Goal: Task Accomplishment & Management: Manage account settings

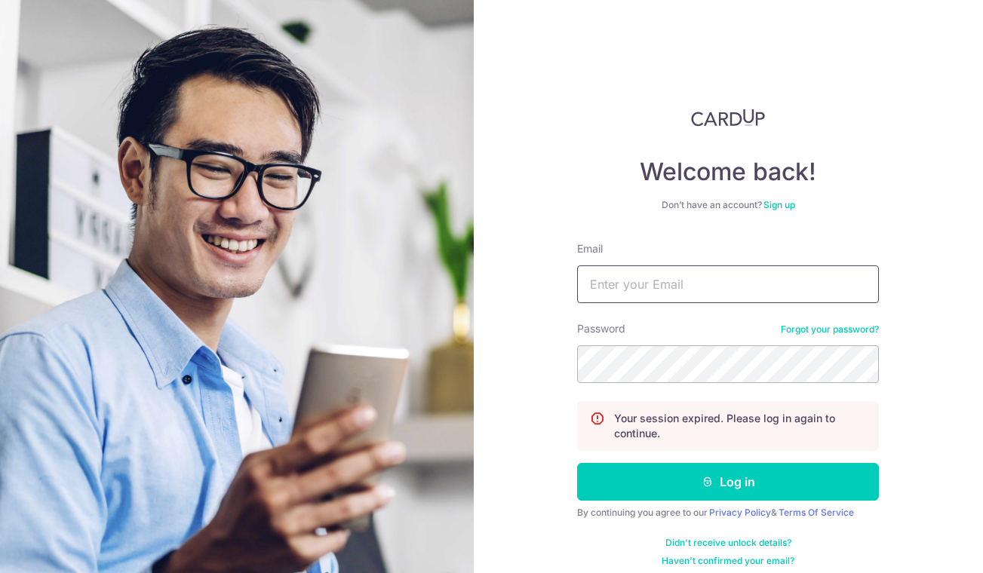
type input "[DOMAIN_NAME][EMAIL_ADDRESS][DOMAIN_NAME]"
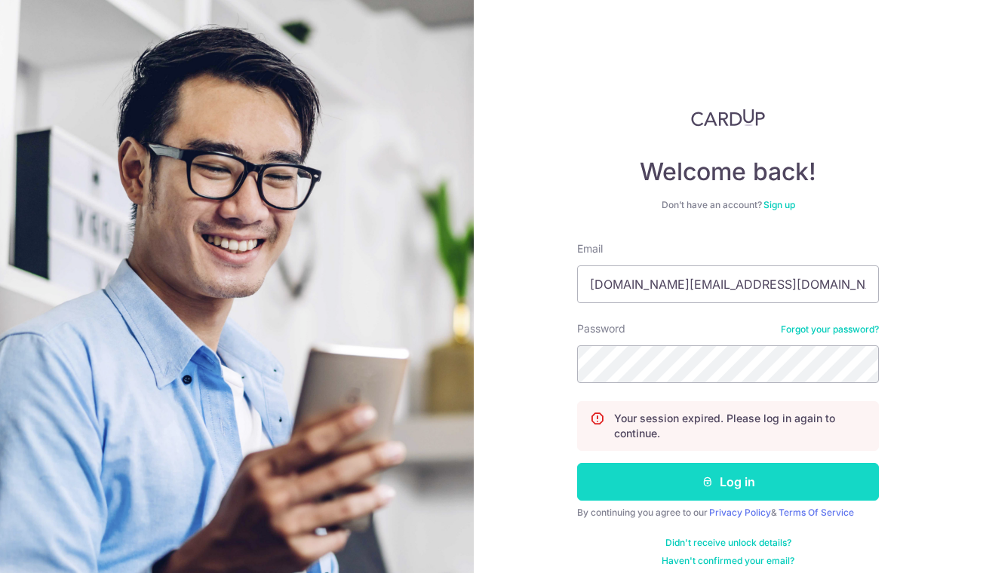
click at [702, 475] on button "Log in" at bounding box center [728, 482] width 302 height 38
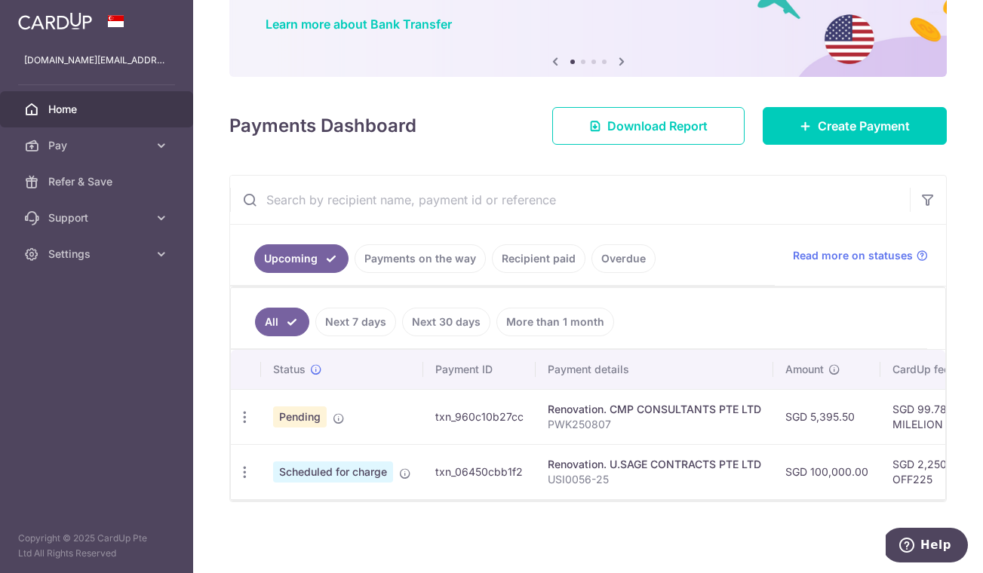
scroll to position [121, 0]
click at [594, 472] on p "USI0056-25" at bounding box center [655, 479] width 214 height 15
click at [247, 470] on icon "button" at bounding box center [245, 473] width 16 height 16
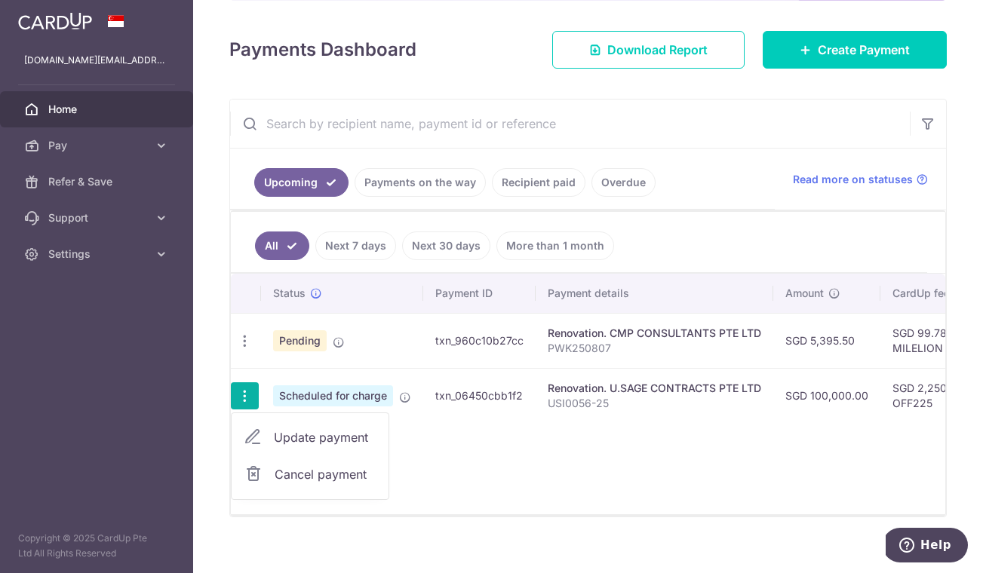
click at [351, 401] on span "Scheduled for charge" at bounding box center [333, 396] width 120 height 21
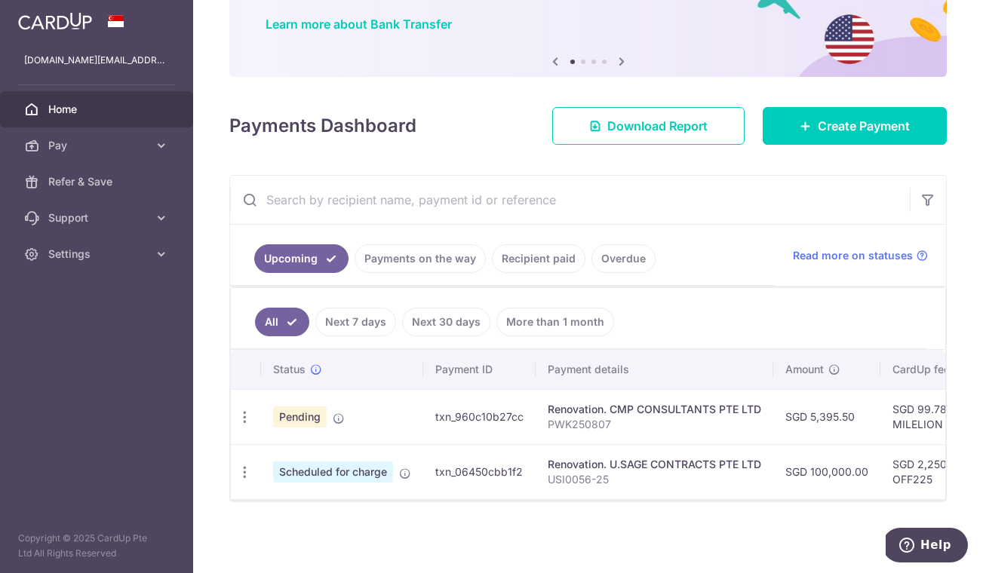
scroll to position [121, 0]
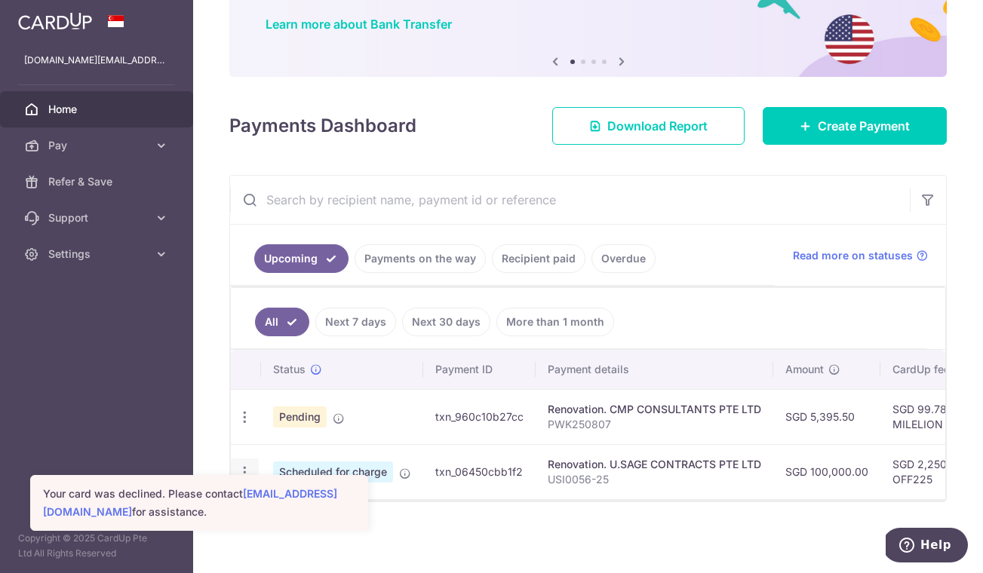
click at [247, 466] on icon "button" at bounding box center [245, 473] width 16 height 16
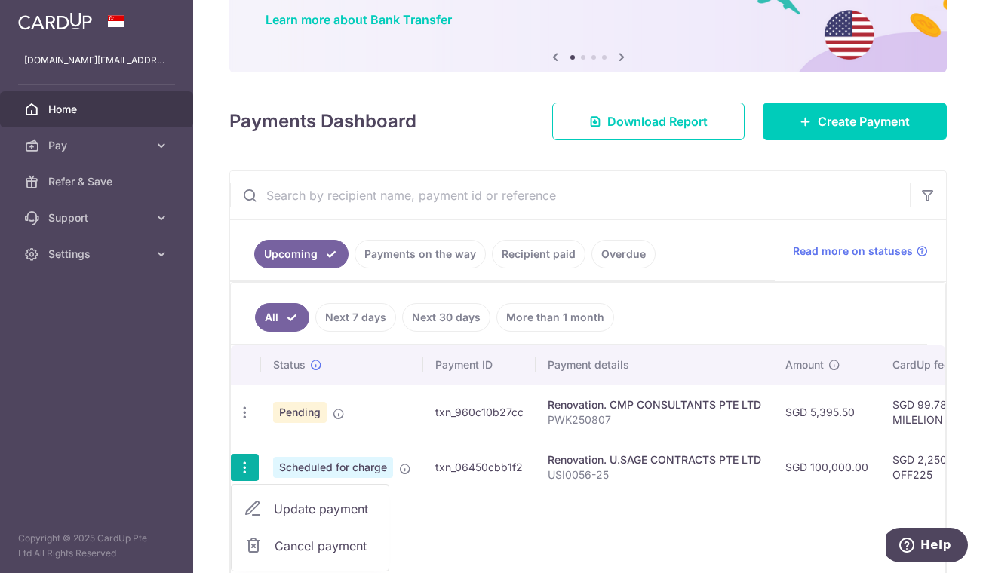
click at [542, 461] on td "Renovation. U.SAGE CONTRACTS PTE LTD USI0056-25" at bounding box center [655, 467] width 238 height 55
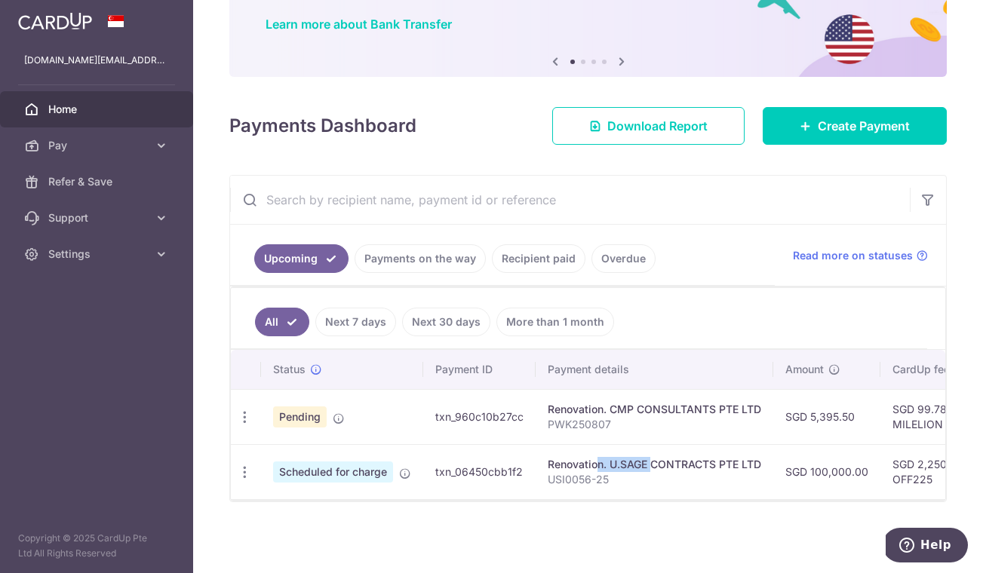
click at [542, 461] on td "Renovation. U.SAGE CONTRACTS PTE LTD USI0056-25" at bounding box center [655, 471] width 238 height 55
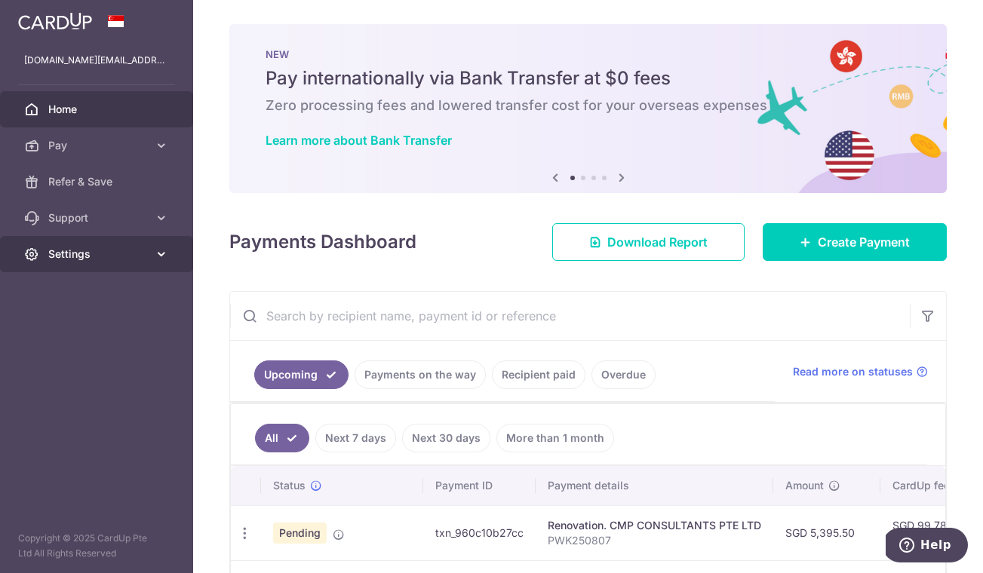
click at [152, 253] on link "Settings" at bounding box center [96, 254] width 193 height 36
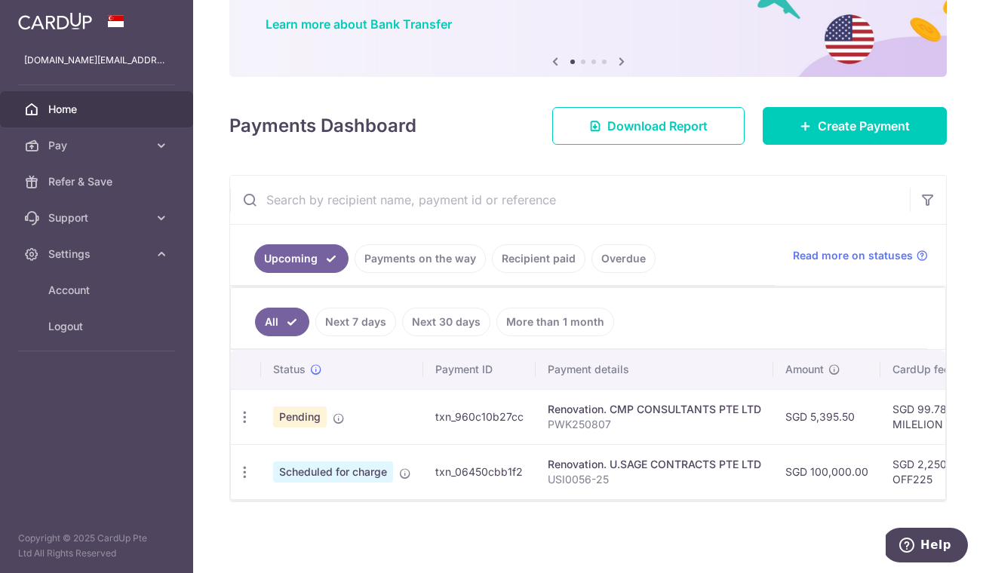
scroll to position [121, 0]
click at [404, 264] on link "Payments on the way" at bounding box center [420, 258] width 131 height 29
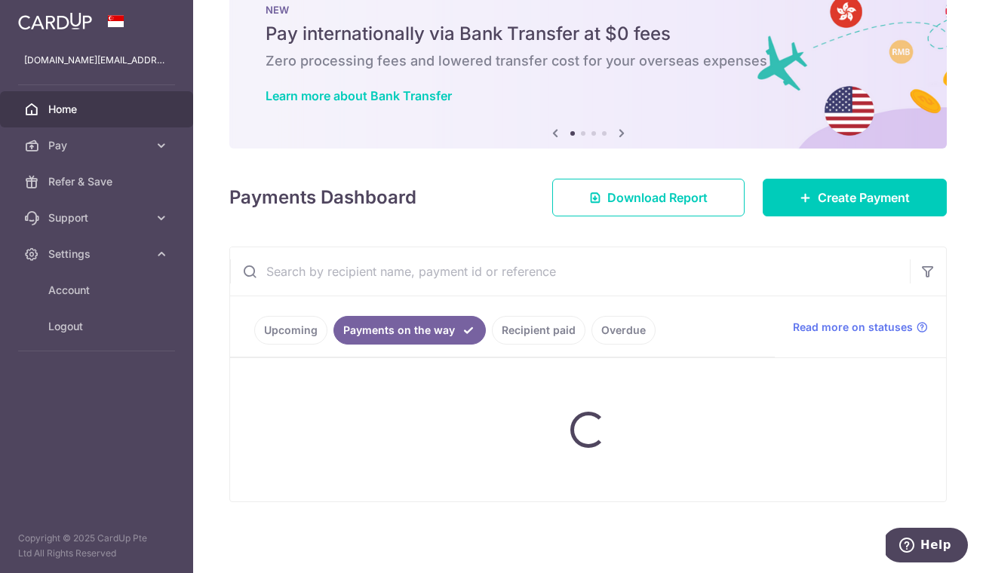
scroll to position [45, 0]
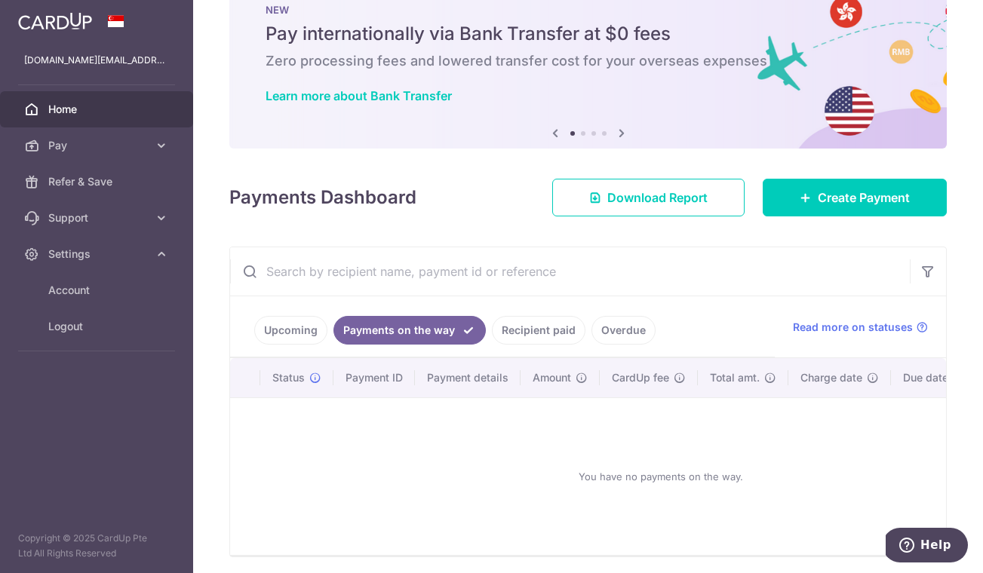
click at [275, 330] on link "Upcoming" at bounding box center [290, 330] width 73 height 29
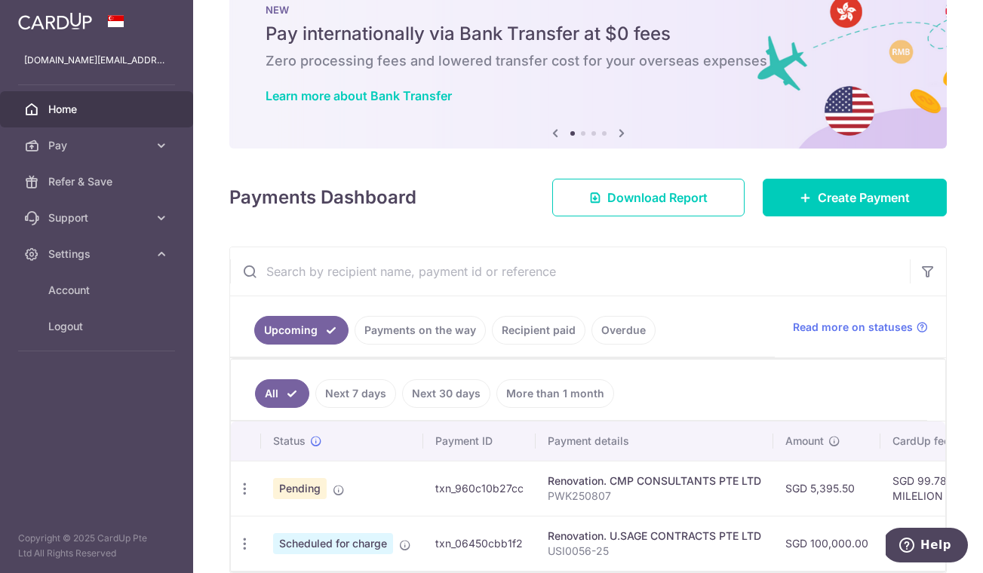
click at [303, 545] on span "Scheduled for charge" at bounding box center [333, 543] width 120 height 21
click at [252, 546] on icon "button" at bounding box center [245, 544] width 16 height 16
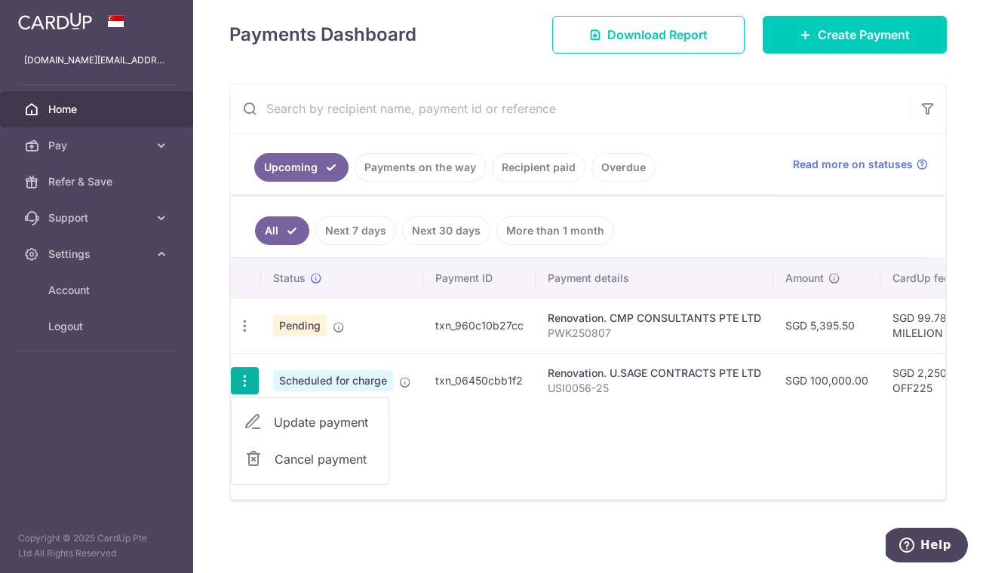
click at [317, 423] on span "Update payment" at bounding box center [325, 422] width 103 height 18
radio input "true"
type input "100,000.00"
type input "[DATE]"
type input "USI0056-25"
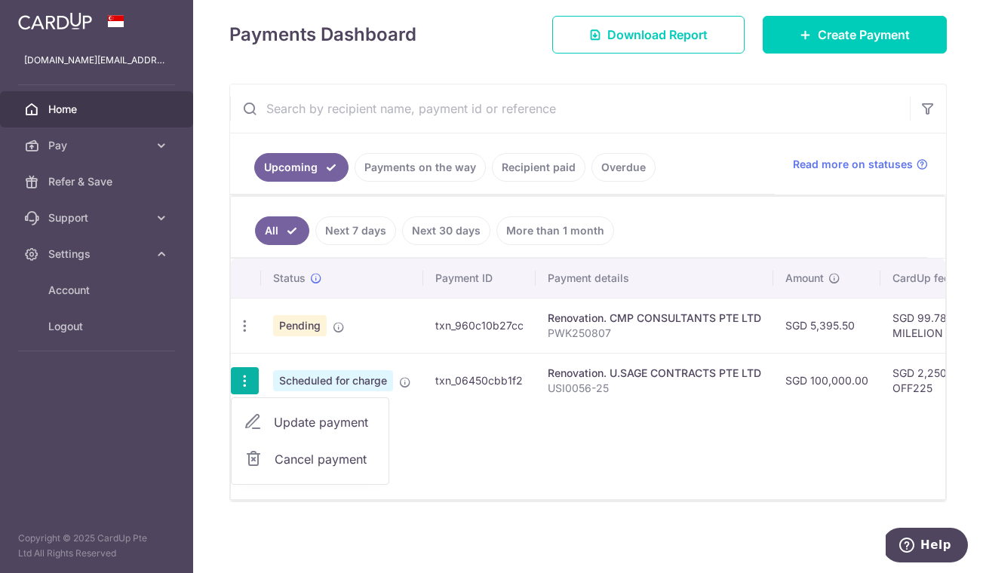
type input "CLM09"
type input "OFF225"
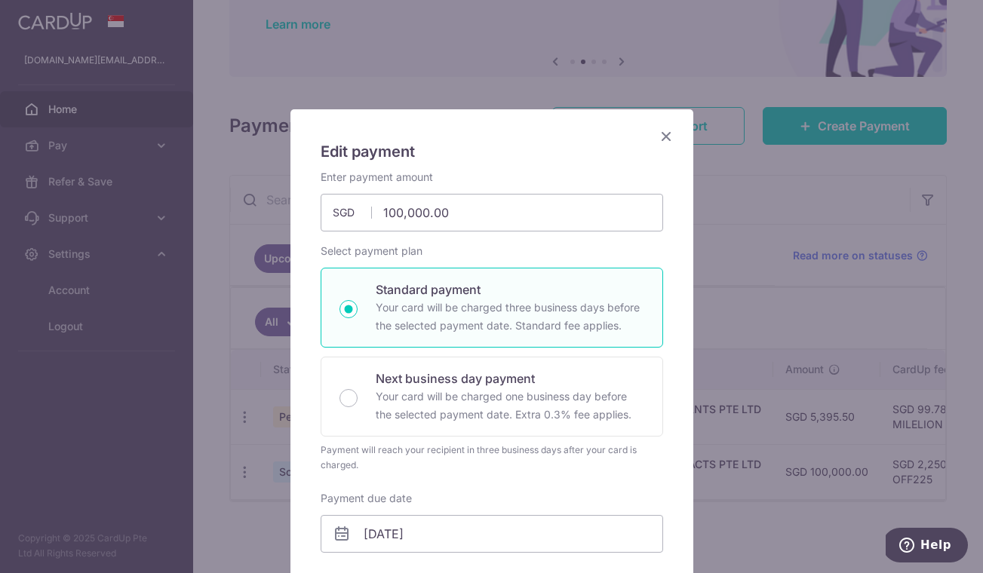
scroll to position [0, 0]
click at [674, 134] on icon "Close" at bounding box center [666, 136] width 18 height 19
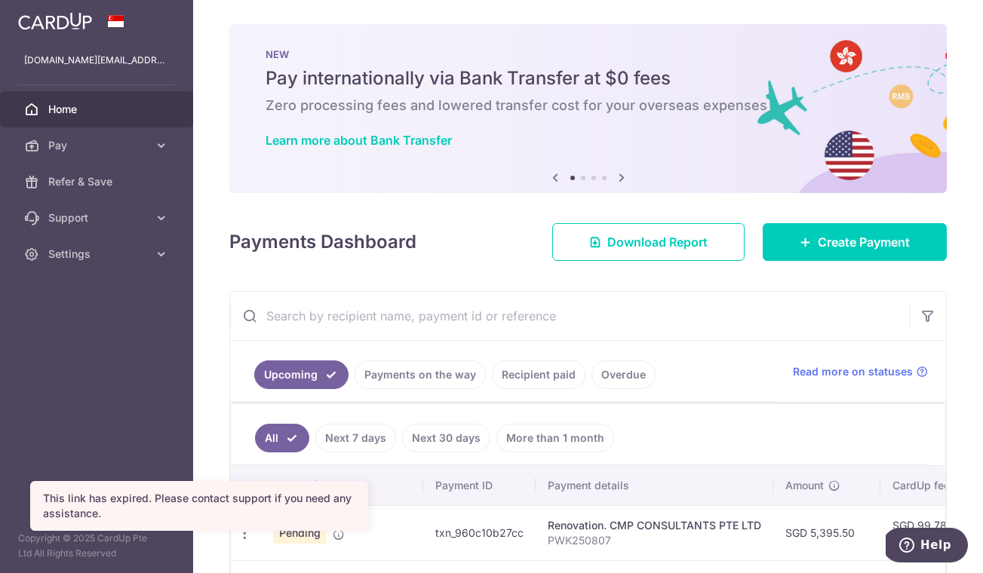
click at [770, 3] on div "× Pause Schedule Pause all future payments in this series Pause just this one p…" at bounding box center [588, 286] width 790 height 573
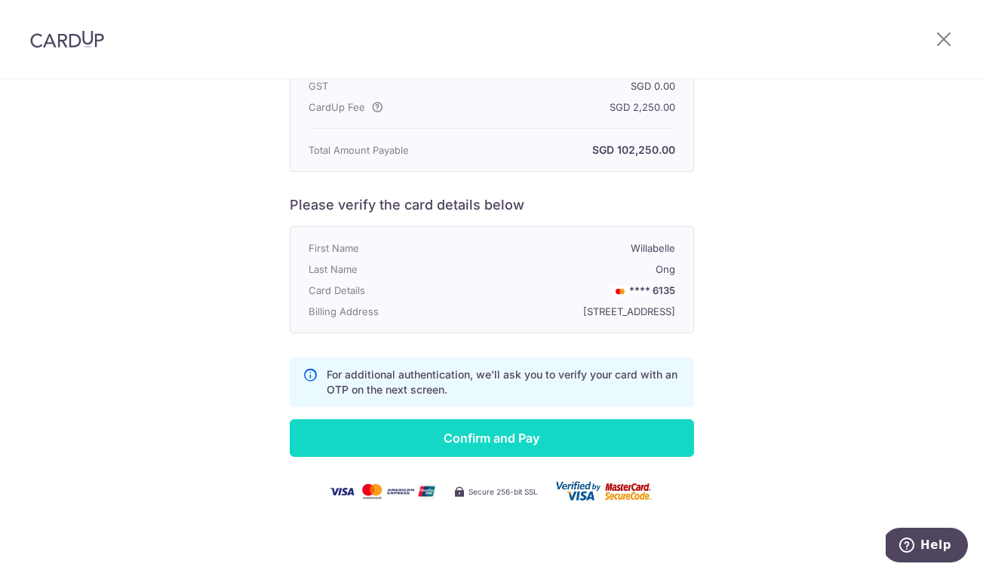
scroll to position [284, 0]
click at [550, 452] on input "Confirm and Pay" at bounding box center [492, 438] width 404 height 38
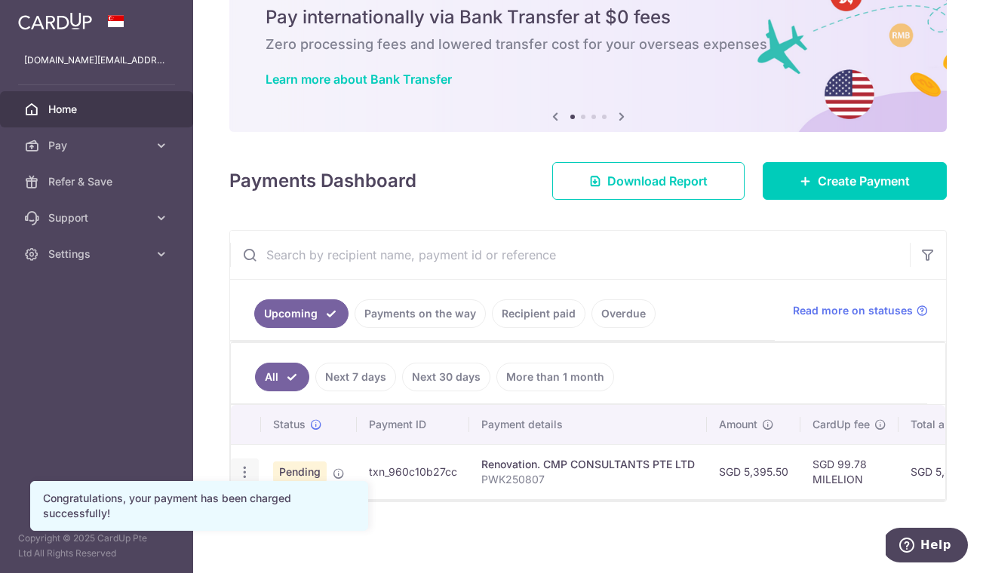
scroll to position [66, 0]
click at [244, 465] on icon "button" at bounding box center [245, 473] width 16 height 16
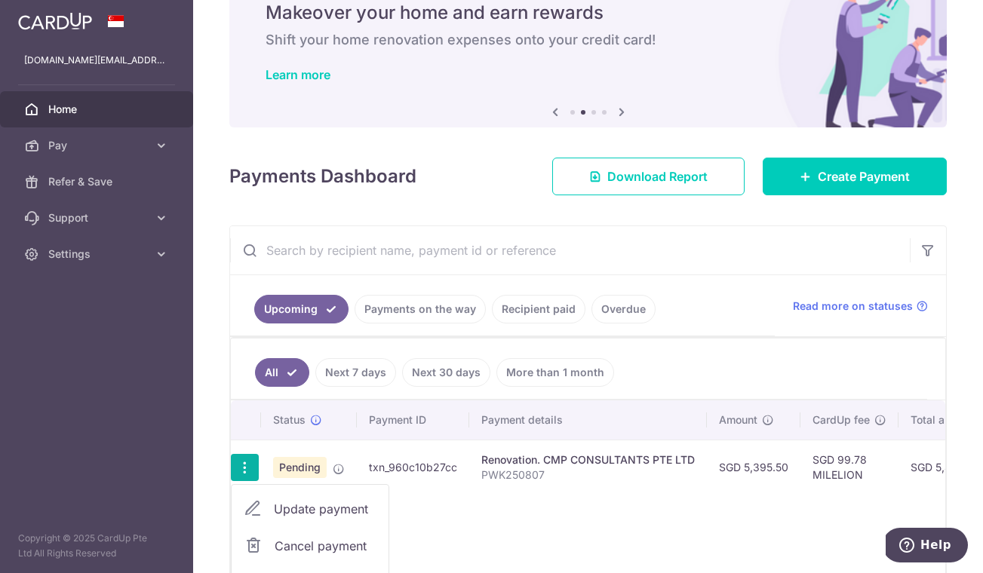
scroll to position [0, 0]
click at [287, 512] on span "Update payment" at bounding box center [325, 509] width 103 height 18
radio input "true"
type input "5,395.50"
type input "[DATE]"
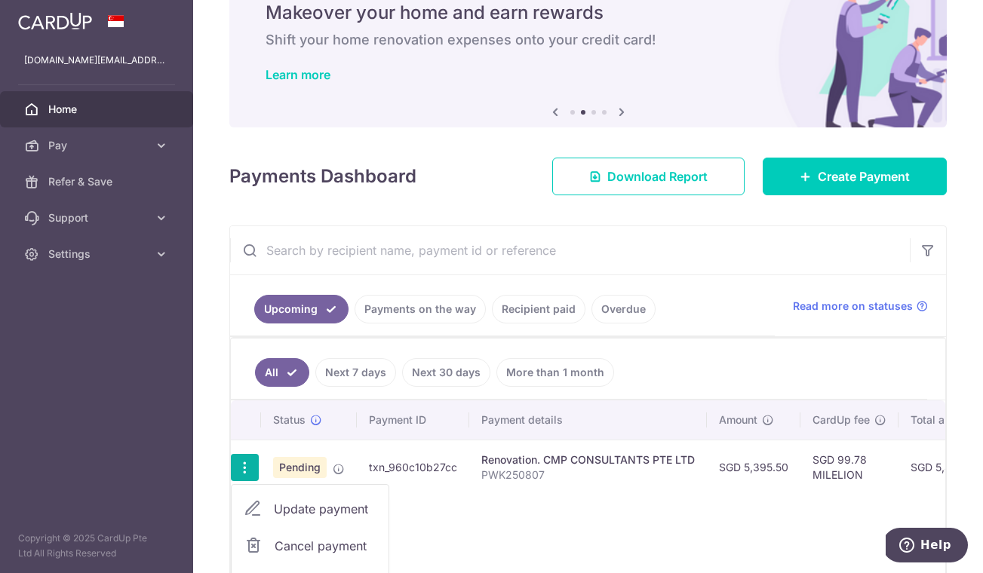
type input "PWK250807"
type input "Milestone stage E"
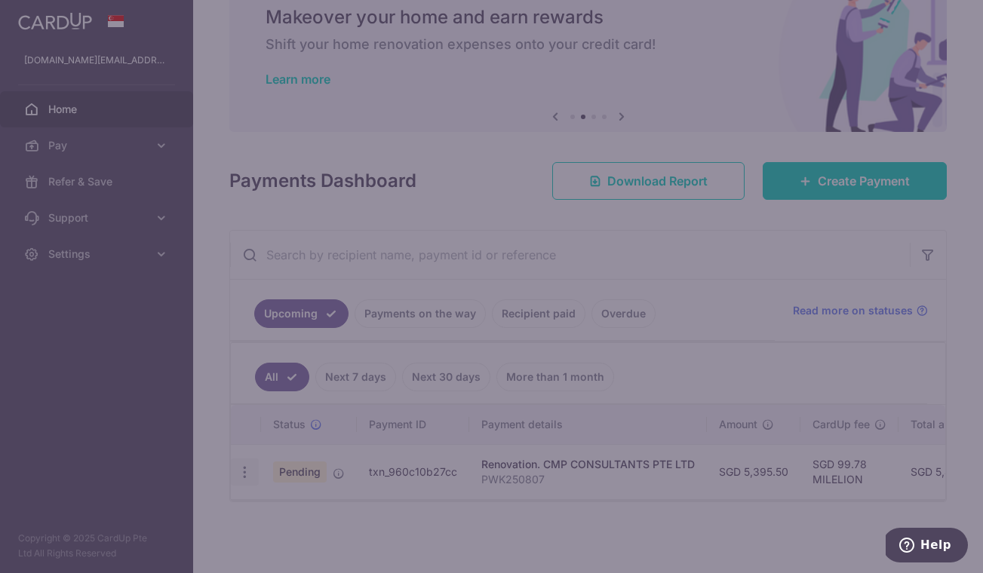
type input "MILELION"
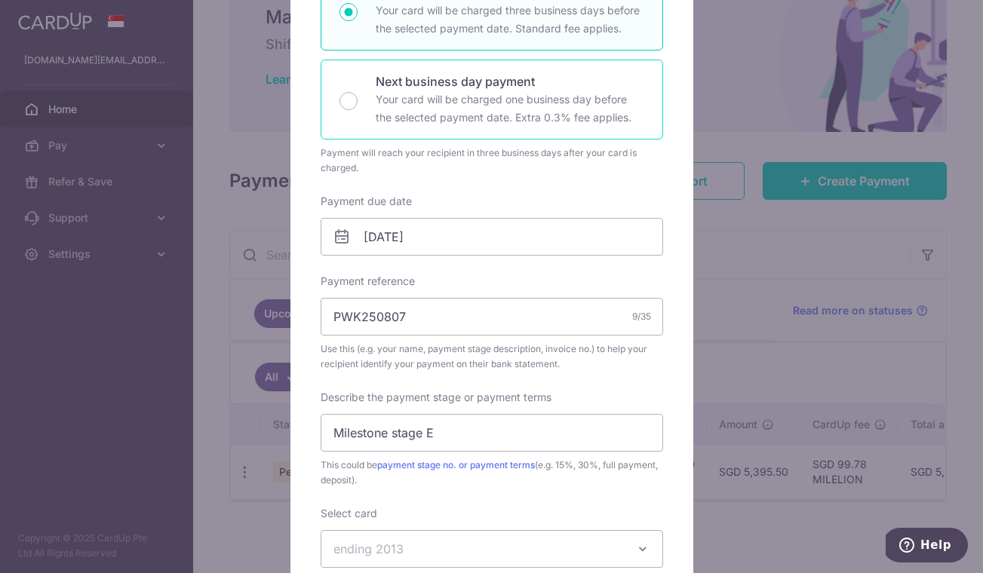
scroll to position [341, 0]
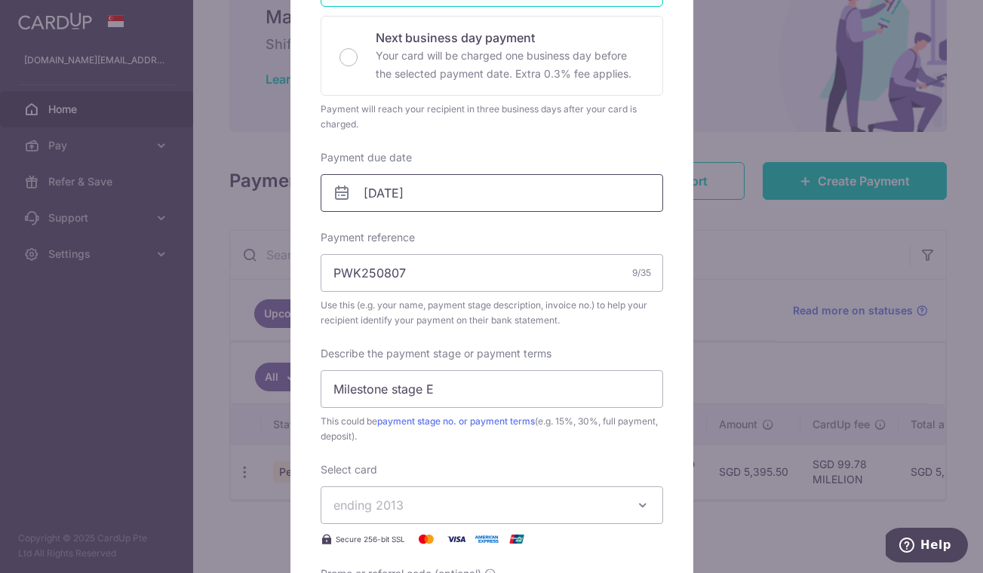
click at [487, 194] on input "[DATE]" at bounding box center [492, 193] width 343 height 38
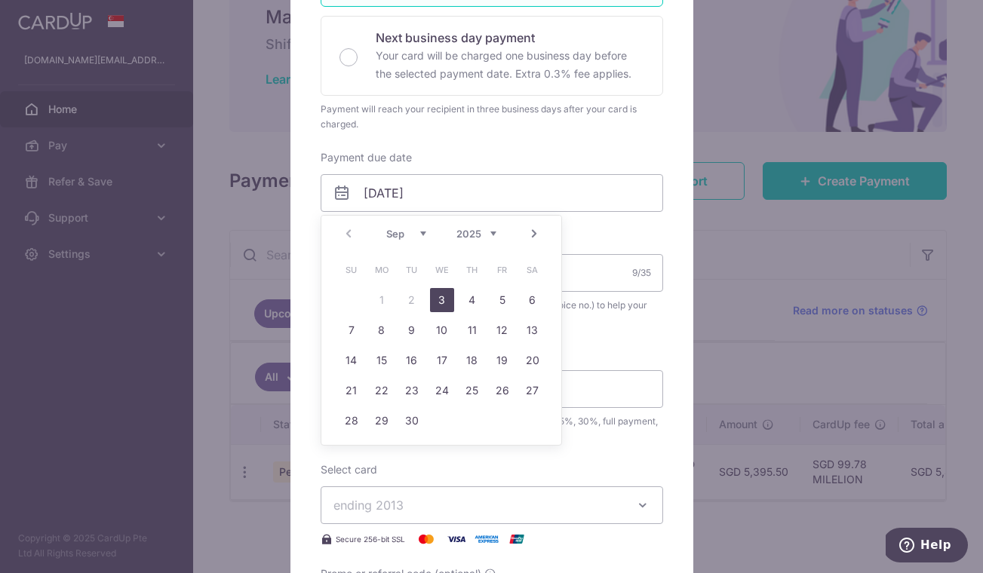
click at [435, 298] on link "3" at bounding box center [442, 300] width 24 height 24
type input "[DATE]"
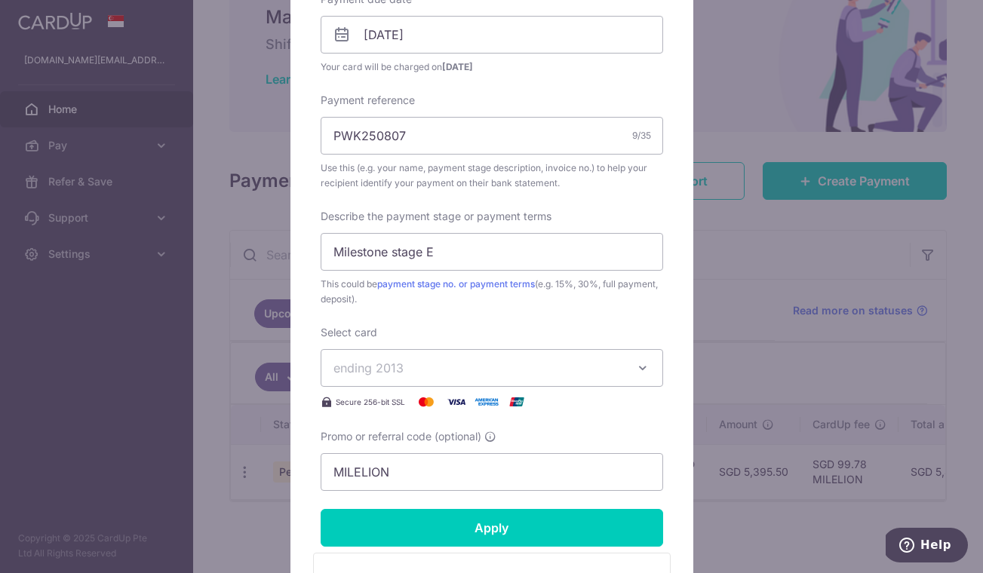
scroll to position [502, 0]
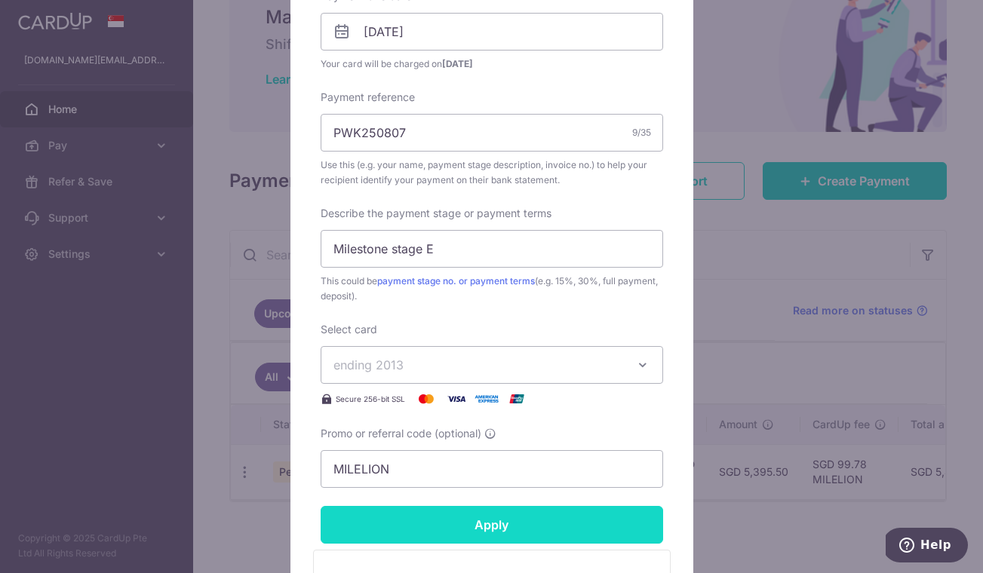
click at [462, 529] on input "Apply" at bounding box center [492, 525] width 343 height 38
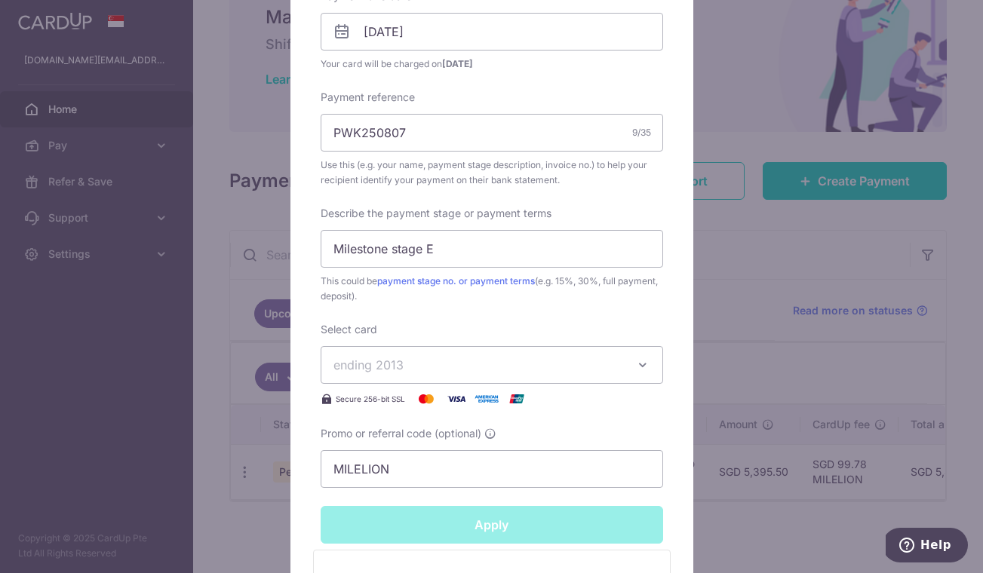
type input "Successfully Applied"
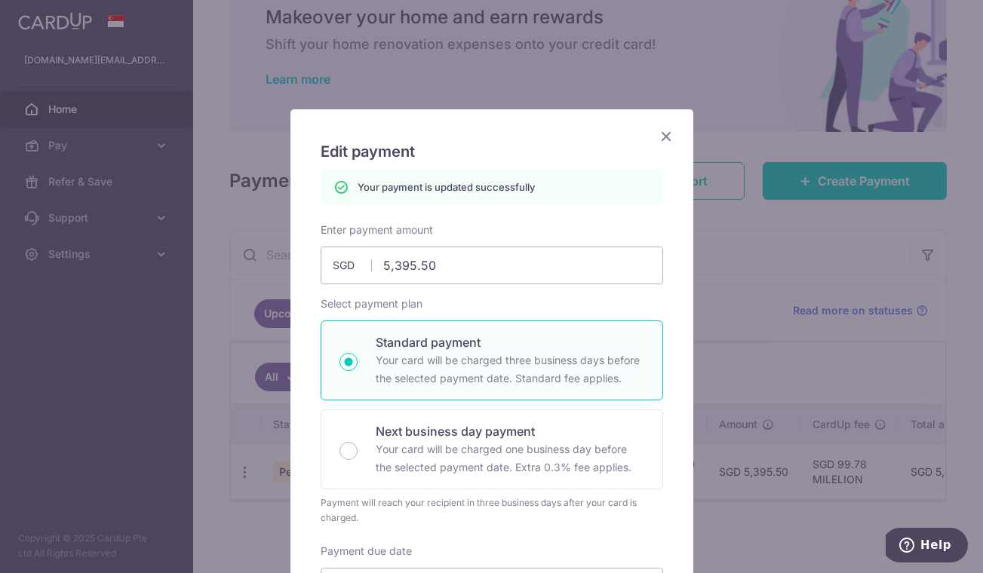
scroll to position [0, 0]
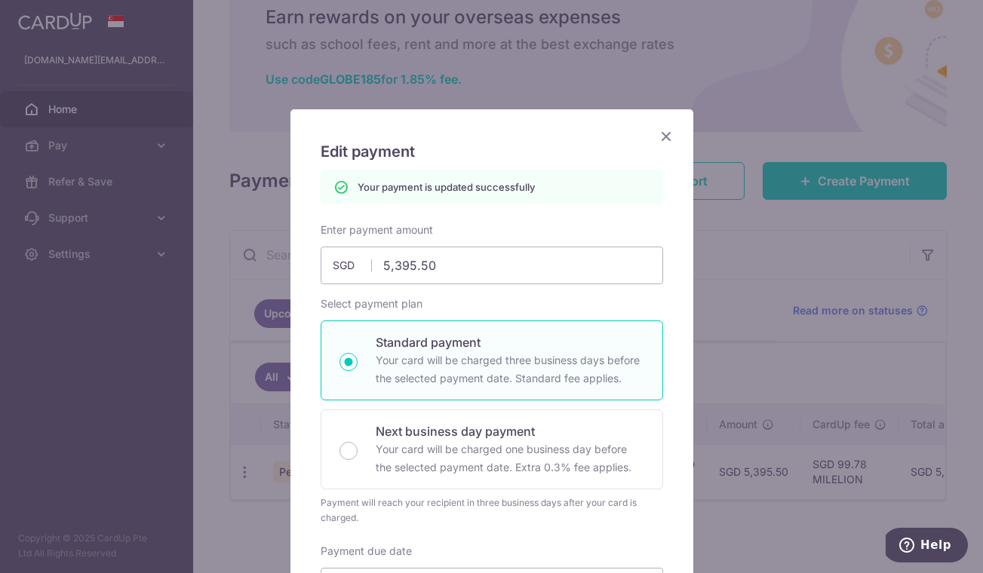
click at [667, 131] on icon "Close" at bounding box center [666, 136] width 18 height 19
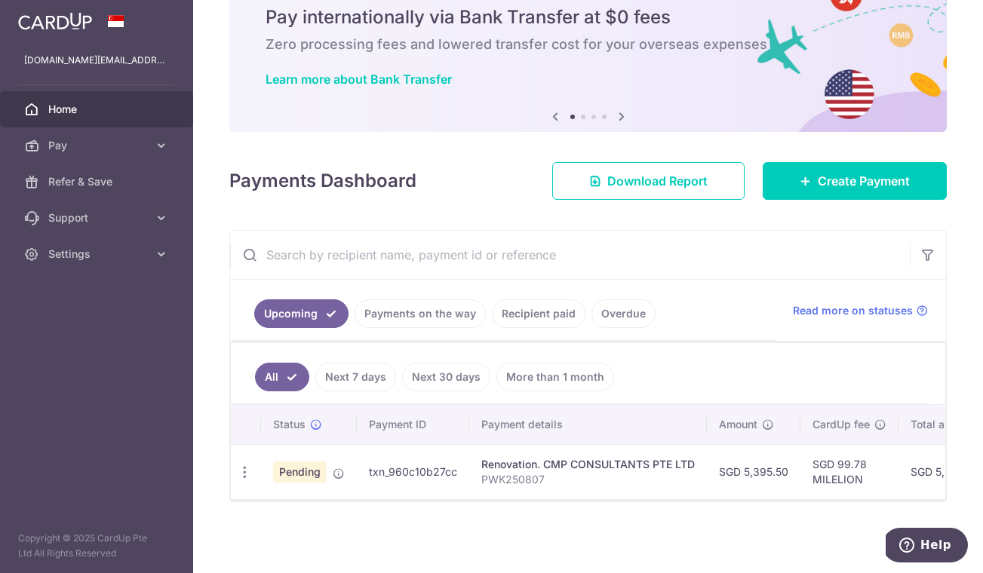
click at [308, 471] on span "Pending" at bounding box center [300, 472] width 54 height 21
click at [244, 470] on icon "button" at bounding box center [245, 473] width 16 height 16
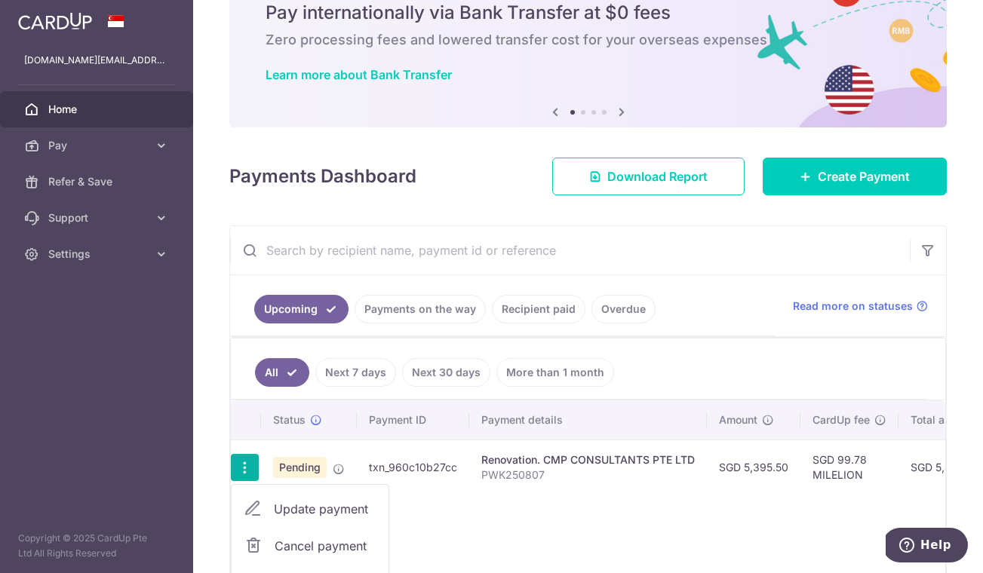
scroll to position [173, 0]
